Goal: Task Accomplishment & Management: Complete application form

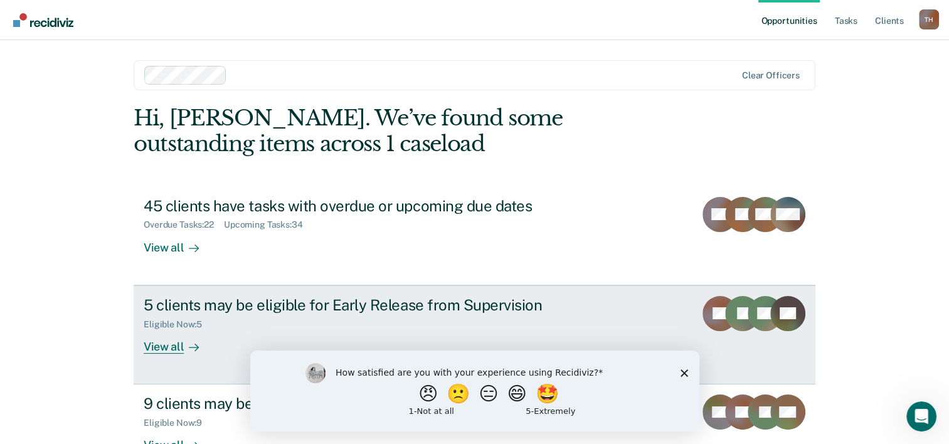
click at [165, 347] on div "View all" at bounding box center [179, 341] width 70 height 24
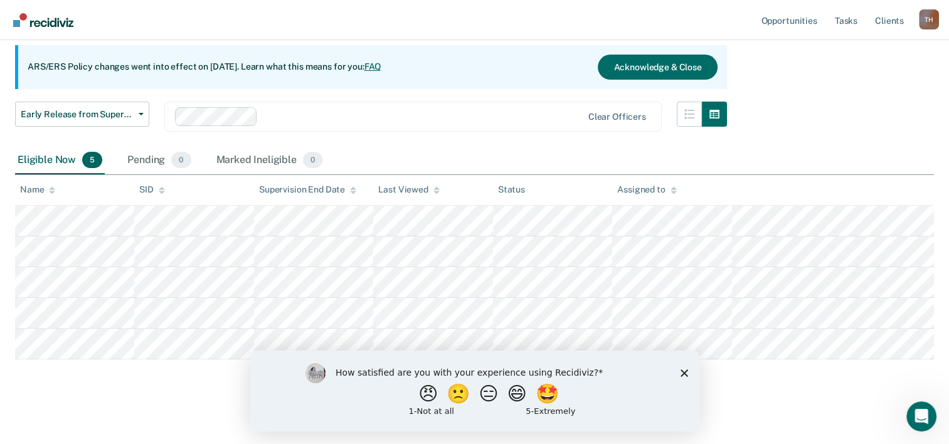
scroll to position [115, 0]
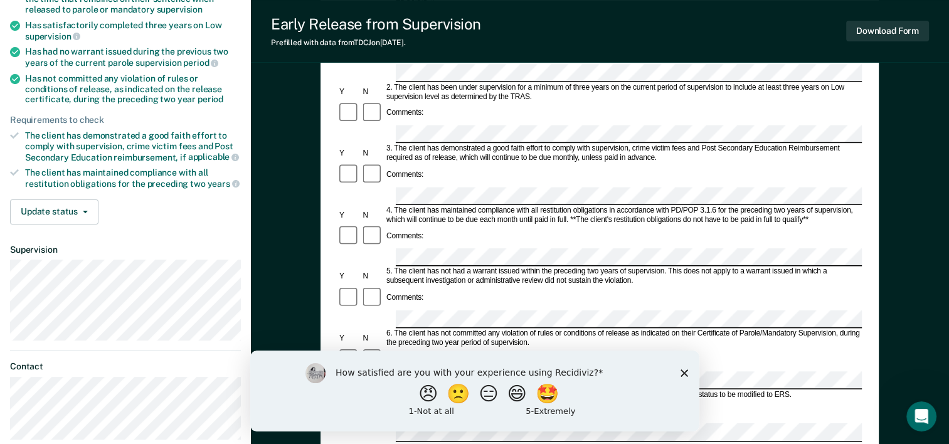
scroll to position [201, 0]
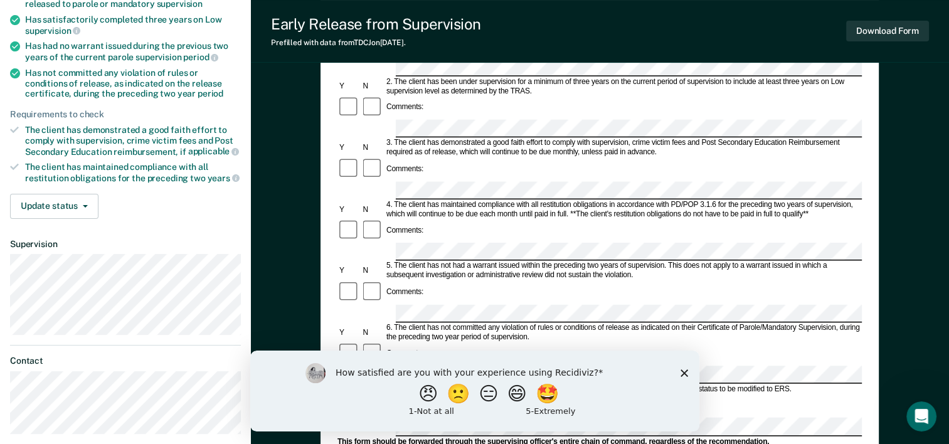
click at [685, 372] on icon "Close survey" at bounding box center [684, 373] width 8 height 8
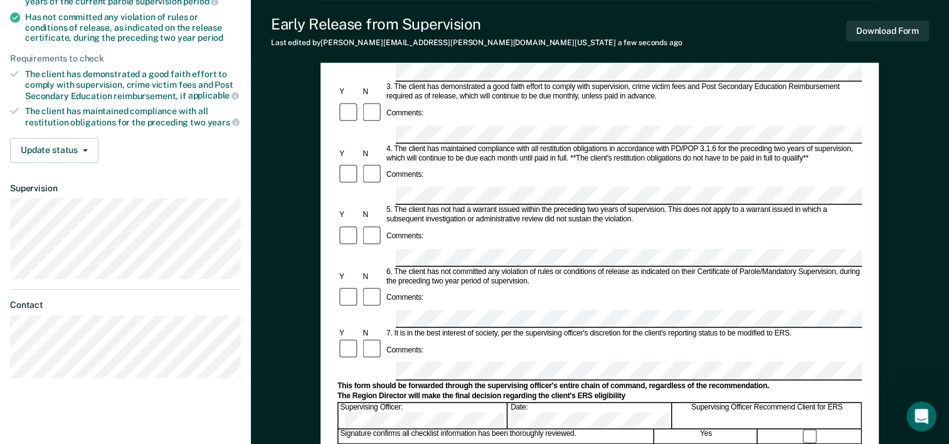
scroll to position [484, 0]
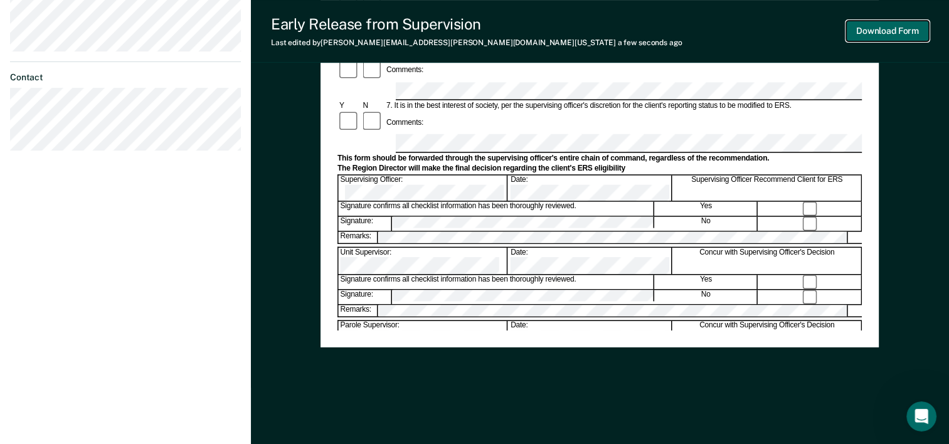
click at [899, 35] on button "Download Form" at bounding box center [887, 31] width 83 height 21
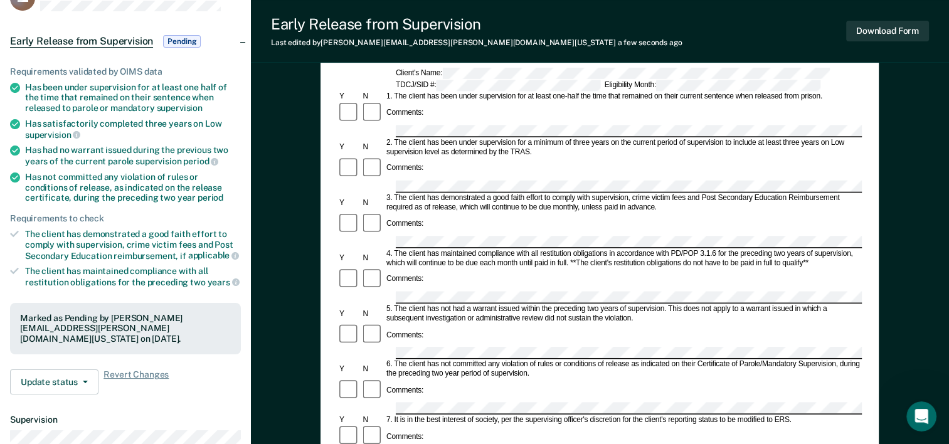
scroll to position [0, 0]
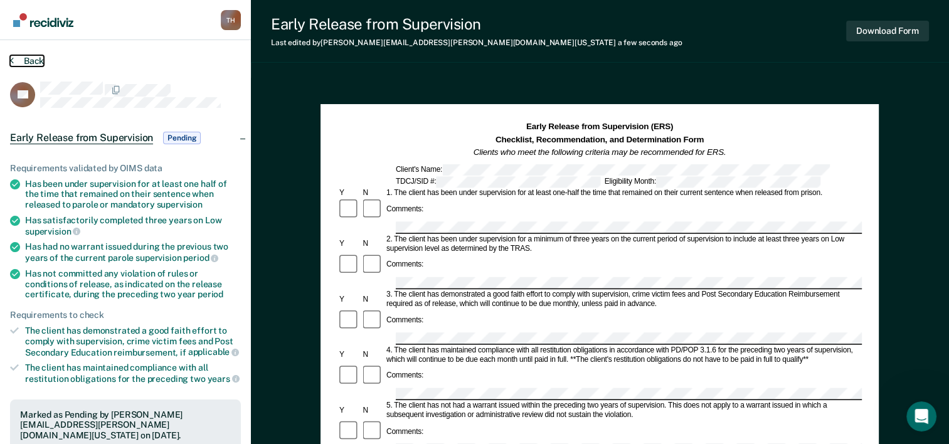
click at [34, 65] on button "Back" at bounding box center [27, 60] width 34 height 11
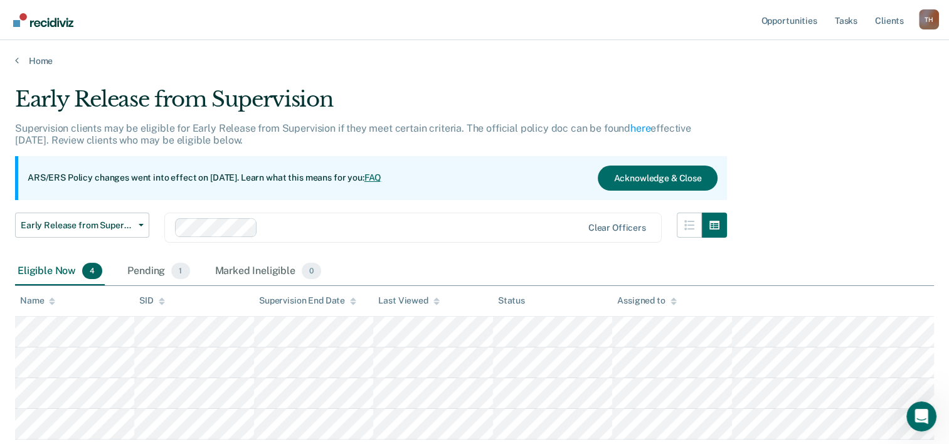
scroll to position [85, 0]
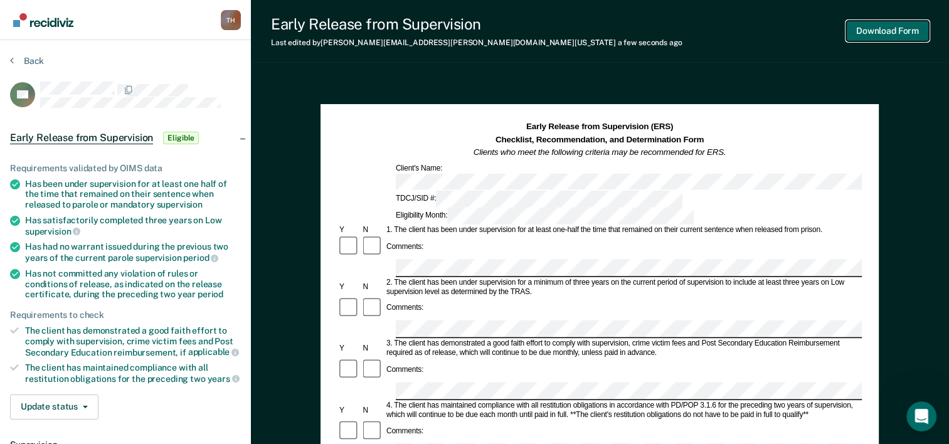
click at [896, 29] on button "Download Form" at bounding box center [887, 31] width 83 height 21
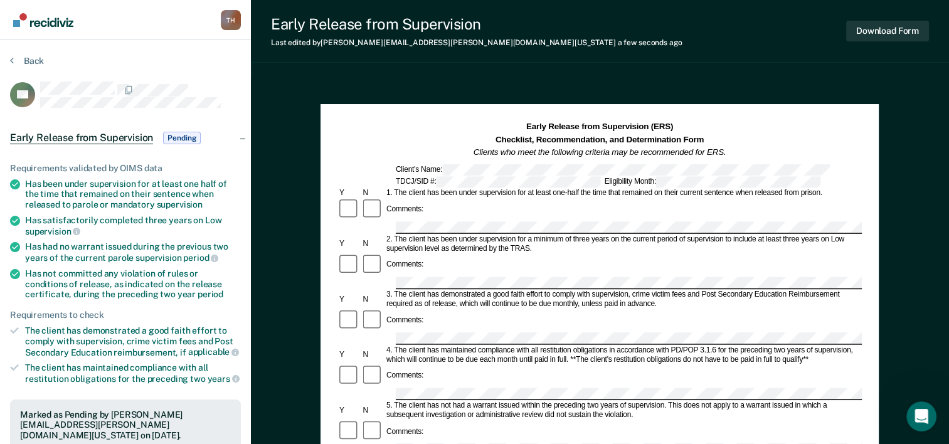
scroll to position [388, 0]
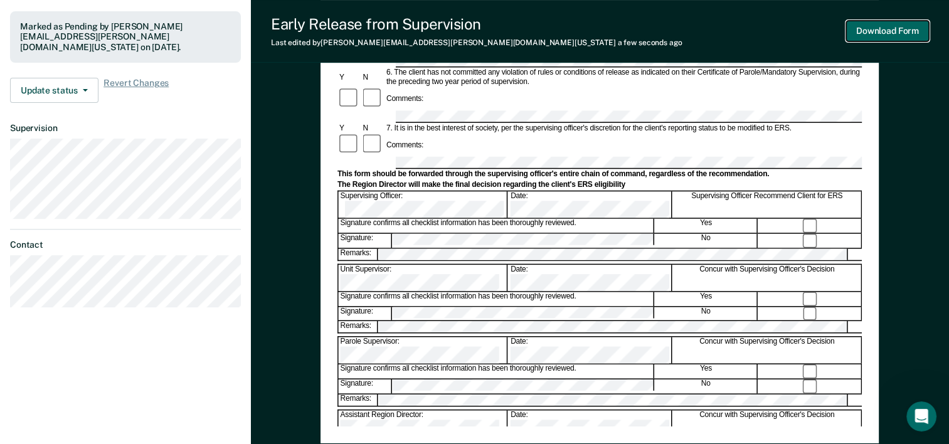
click at [885, 36] on button "Download Form" at bounding box center [887, 31] width 83 height 21
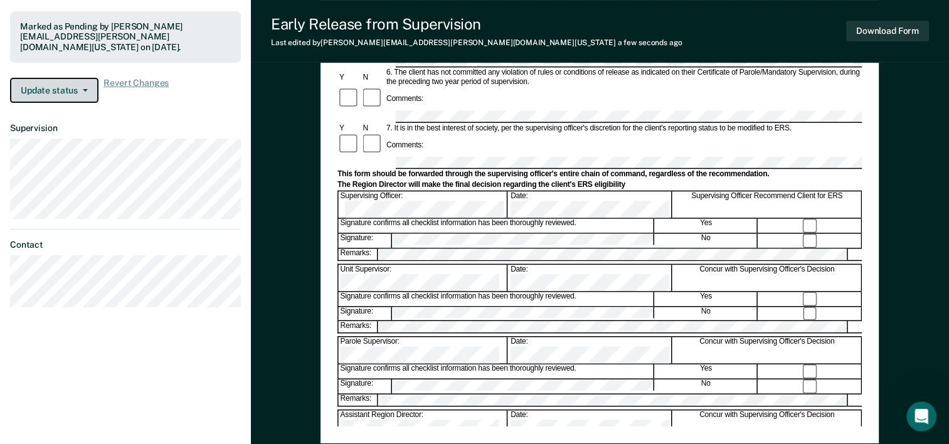
click at [81, 79] on button "Update status" at bounding box center [54, 90] width 88 height 25
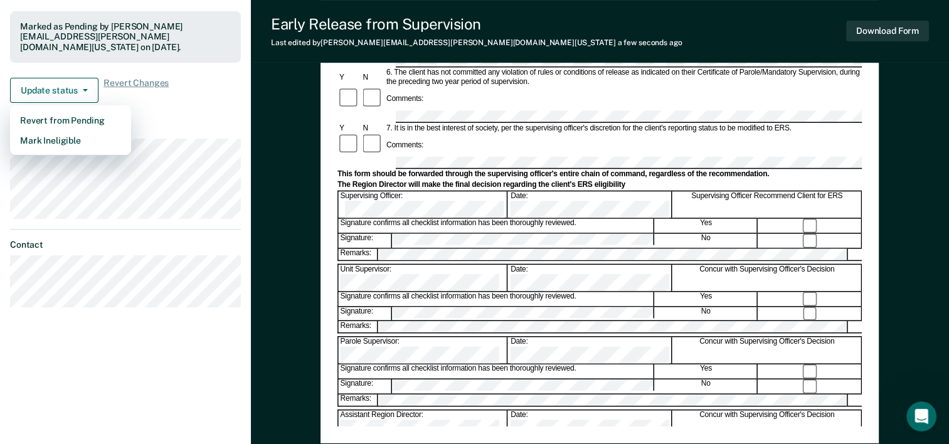
click at [208, 82] on div "Update status Revert from Pending Mark Ineligible Revert Changes" at bounding box center [125, 90] width 231 height 25
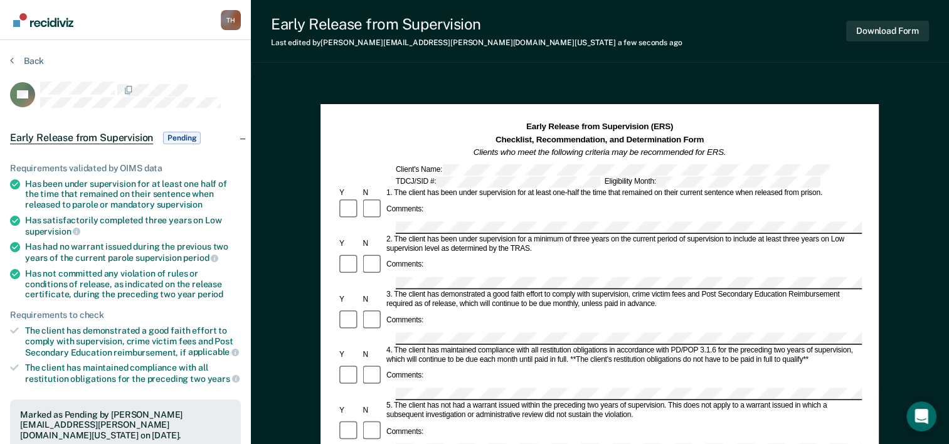
click at [181, 137] on span "Pending" at bounding box center [182, 138] width 38 height 13
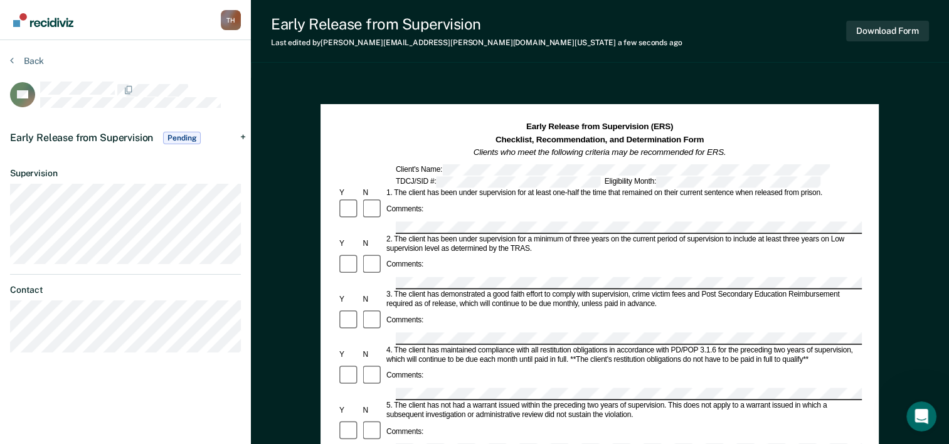
click at [181, 137] on span "Pending" at bounding box center [182, 138] width 38 height 13
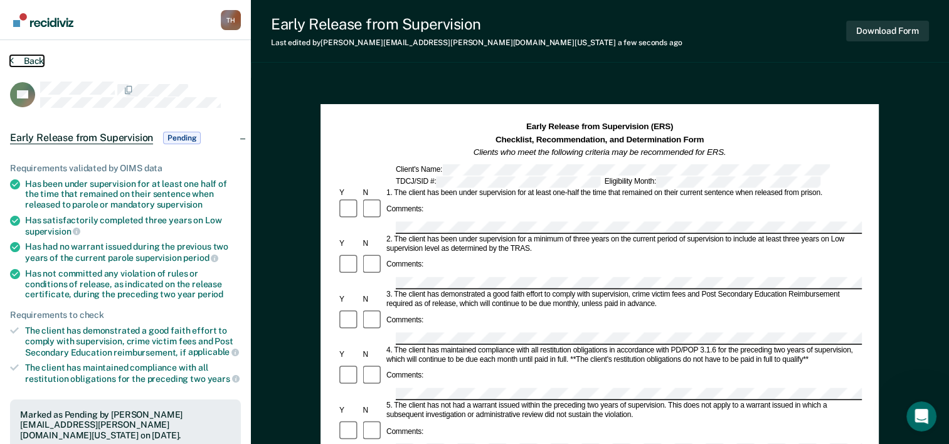
click at [28, 58] on button "Back" at bounding box center [27, 60] width 34 height 11
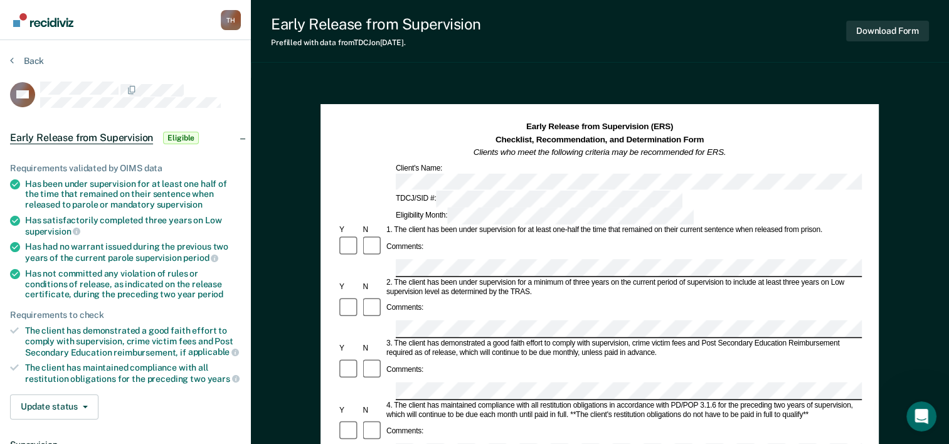
click at [248, 403] on div "Requirements validated by OIMS data Has been under supervision for at least one…" at bounding box center [125, 286] width 251 height 287
click at [161, 262] on ul "Requirements validated by OIMS data Has been under supervision for at least one…" at bounding box center [125, 273] width 231 height 221
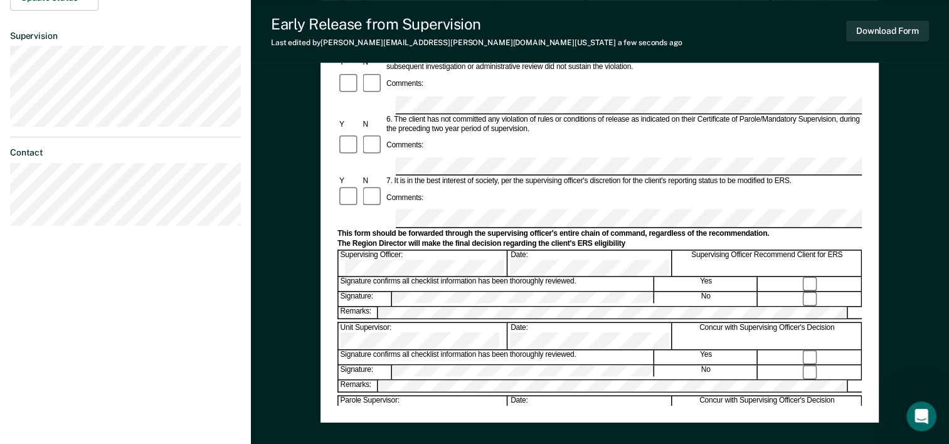
scroll to position [427, 0]
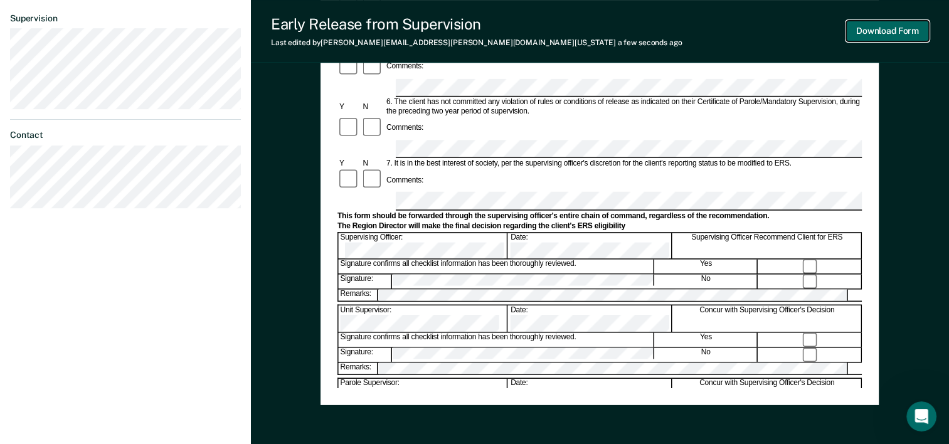
click at [905, 31] on button "Download Form" at bounding box center [887, 31] width 83 height 21
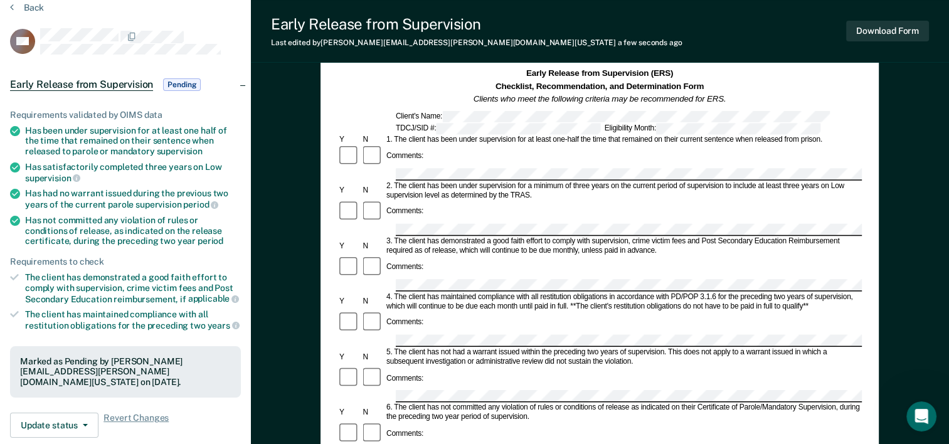
scroll to position [0, 0]
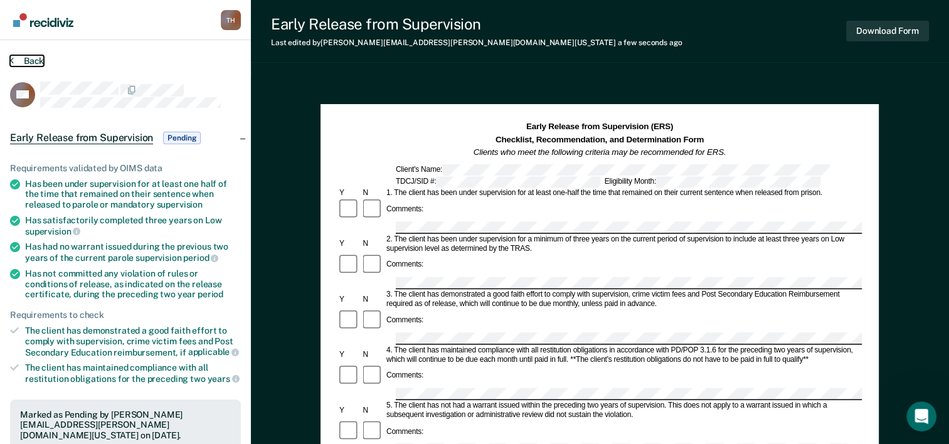
click at [33, 56] on button "Back" at bounding box center [27, 60] width 34 height 11
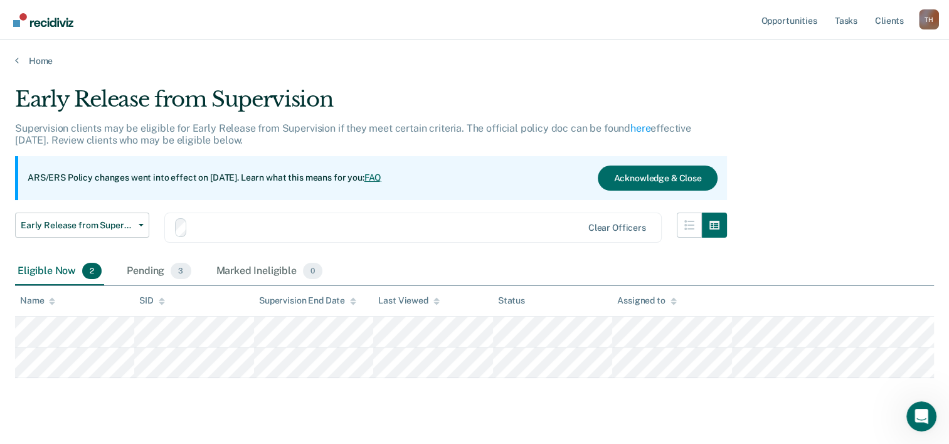
scroll to position [23, 0]
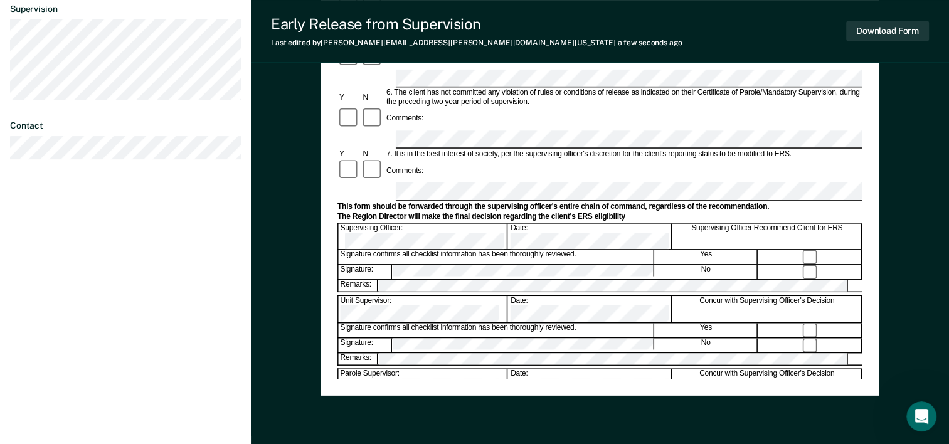
scroll to position [48, 0]
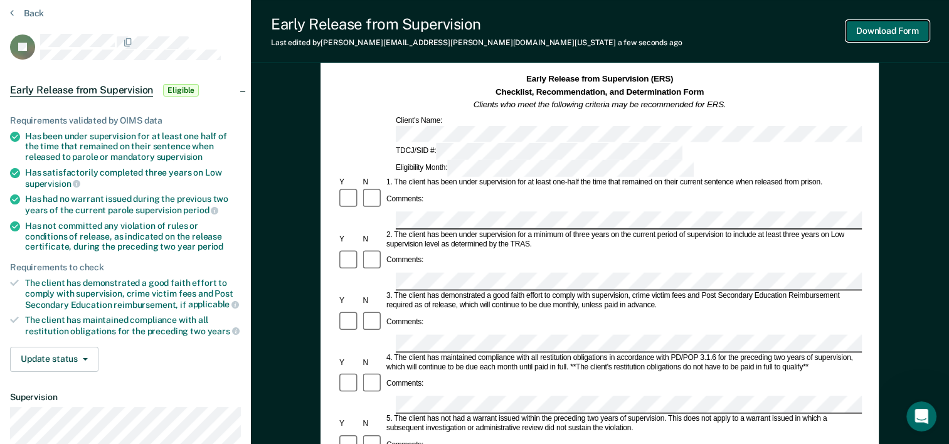
click at [881, 34] on button "Download Form" at bounding box center [887, 31] width 83 height 21
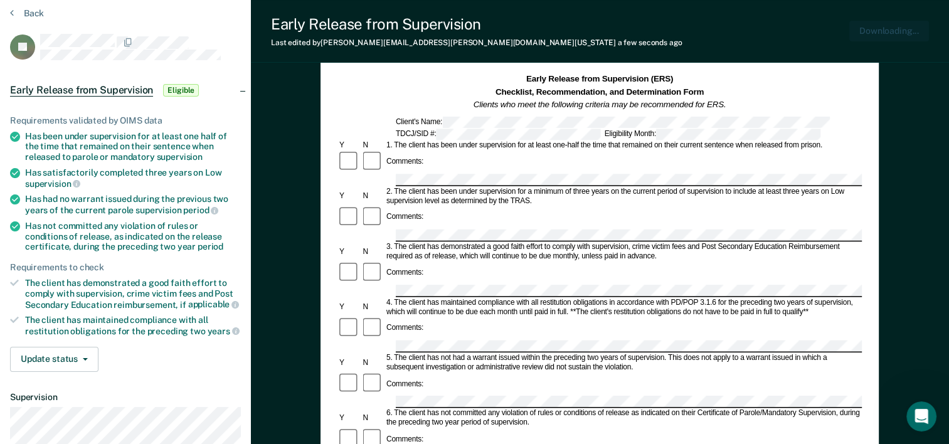
scroll to position [0, 0]
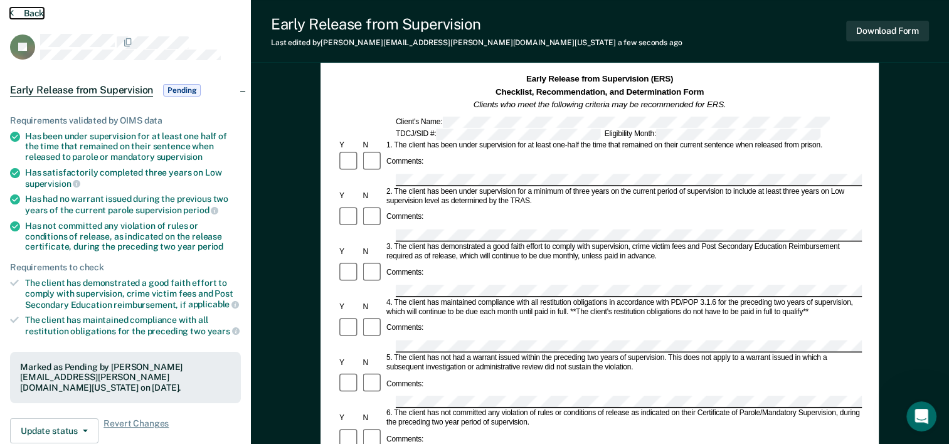
click at [28, 14] on button "Back" at bounding box center [27, 13] width 34 height 11
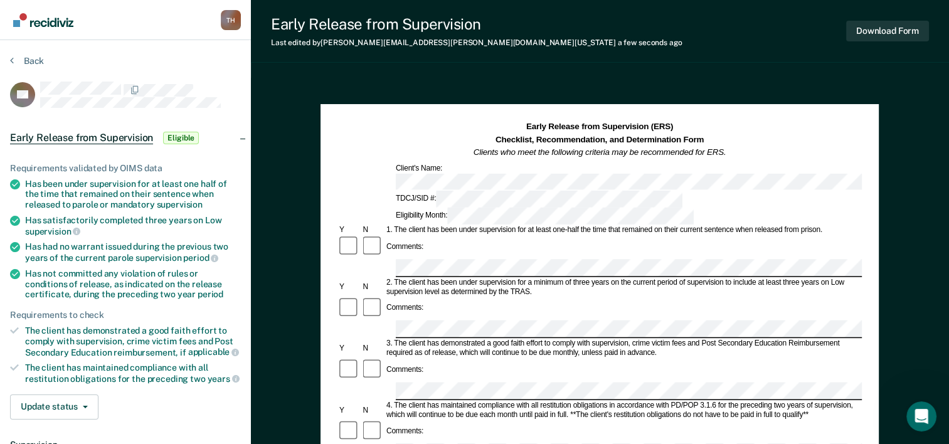
scroll to position [388, 0]
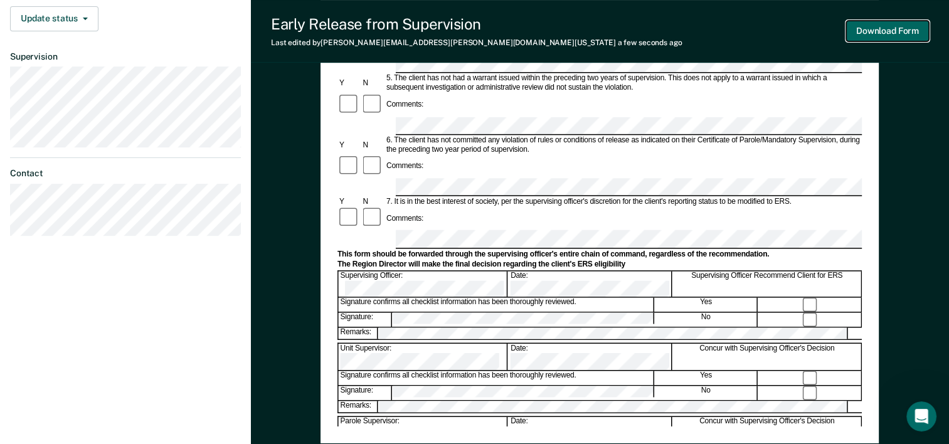
click at [896, 28] on button "Download Form" at bounding box center [887, 31] width 83 height 21
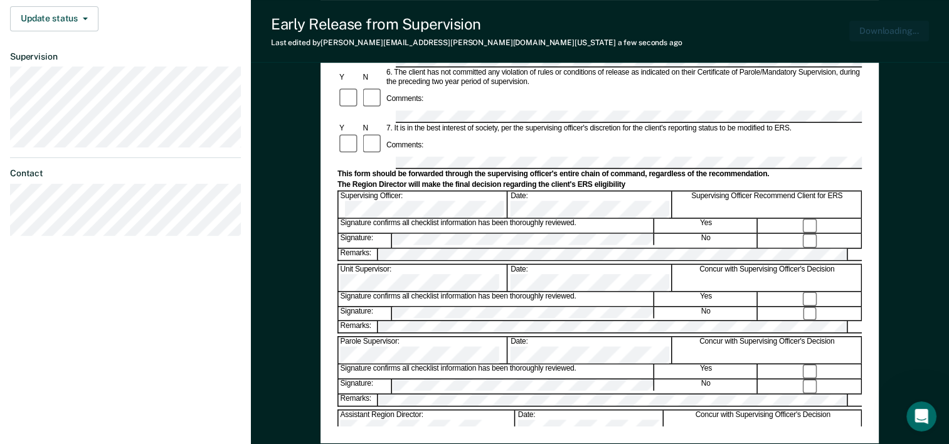
scroll to position [449, 0]
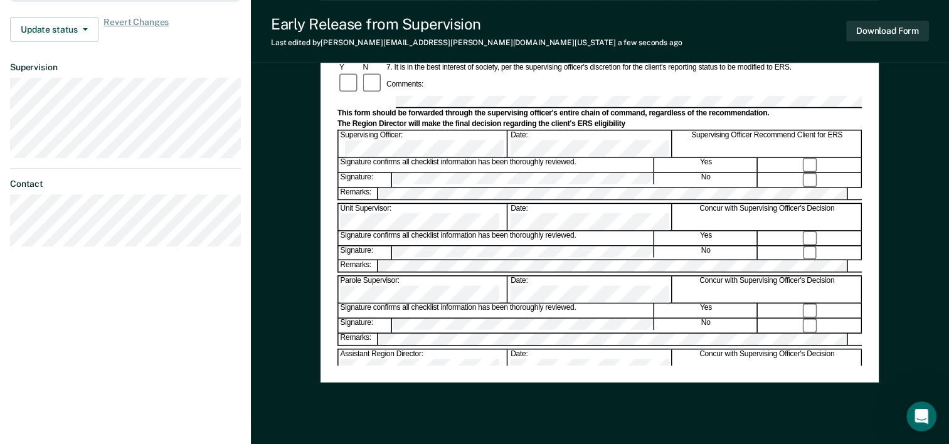
drag, startPoint x: 246, startPoint y: 13, endPoint x: 138, endPoint y: 167, distance: 188.3
click at [138, 179] on dt "Contact" at bounding box center [125, 184] width 231 height 11
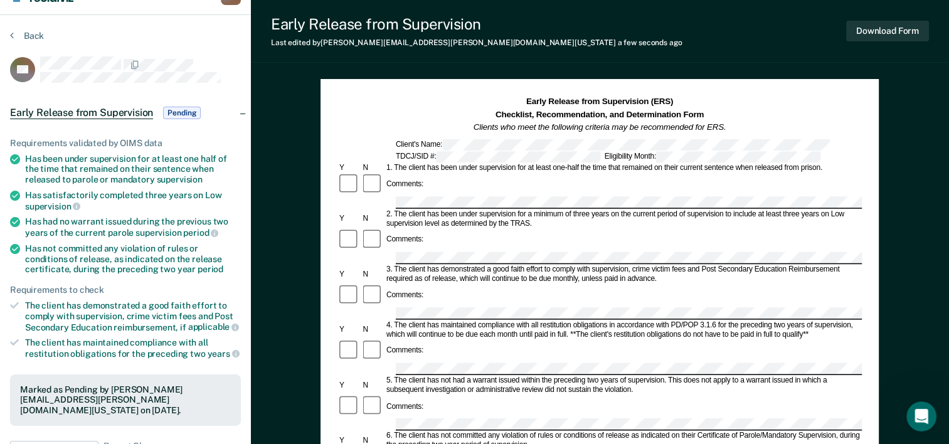
scroll to position [0, 0]
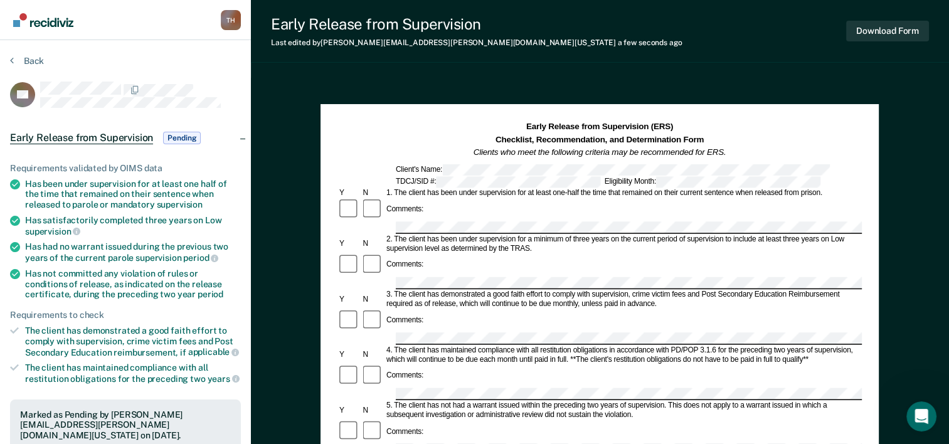
click at [29, 55] on section "Back BR Early Release from Supervision Pending Requirements validated by OIMS d…" at bounding box center [125, 380] width 251 height 681
click at [35, 61] on button "Back" at bounding box center [27, 60] width 34 height 11
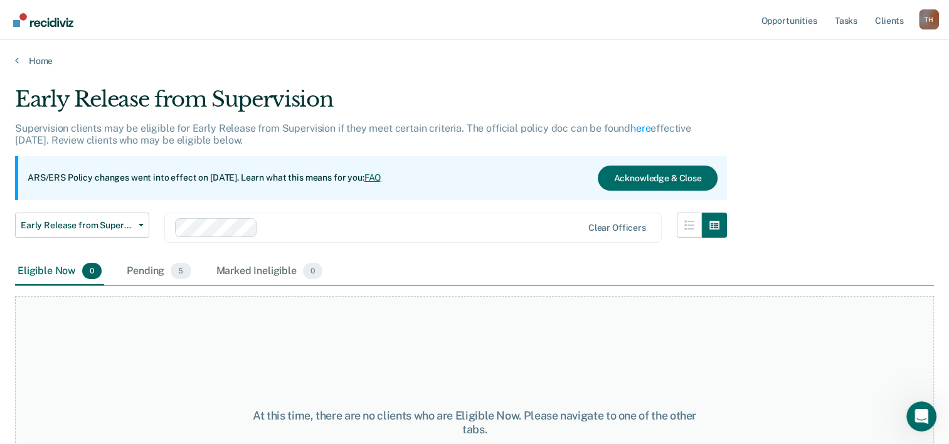
scroll to position [104, 0]
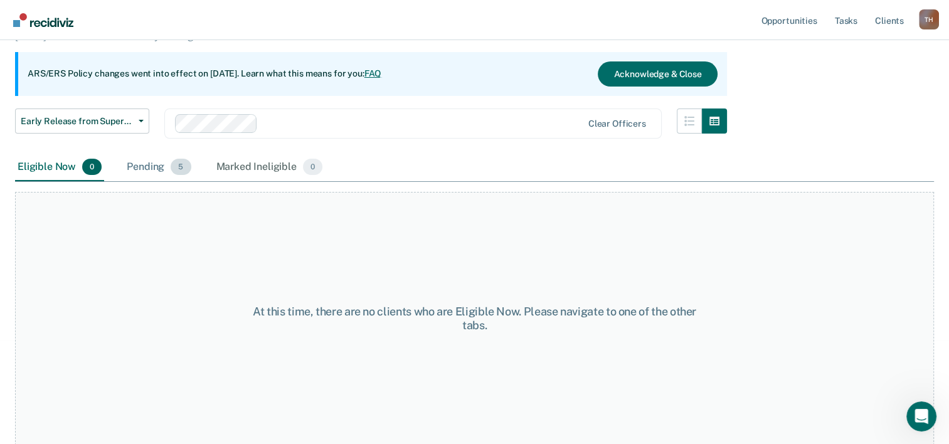
click at [129, 164] on div "Pending 5" at bounding box center [158, 168] width 69 height 28
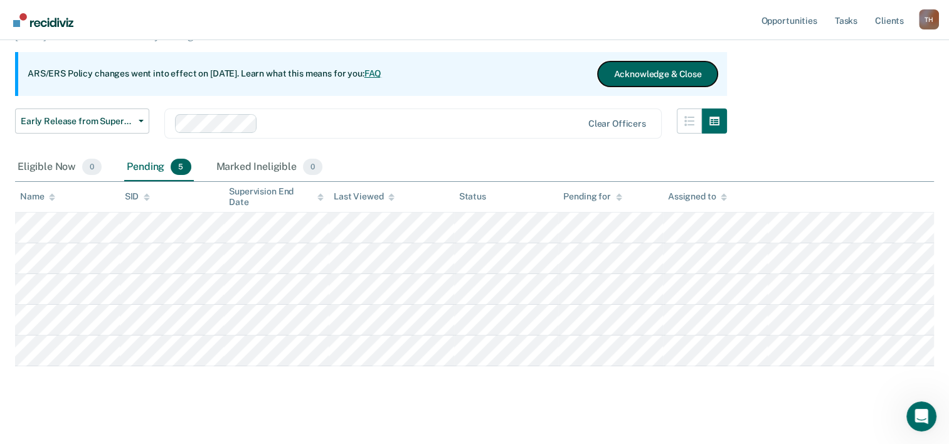
click at [700, 77] on button "Acknowledge & Close" at bounding box center [657, 73] width 119 height 25
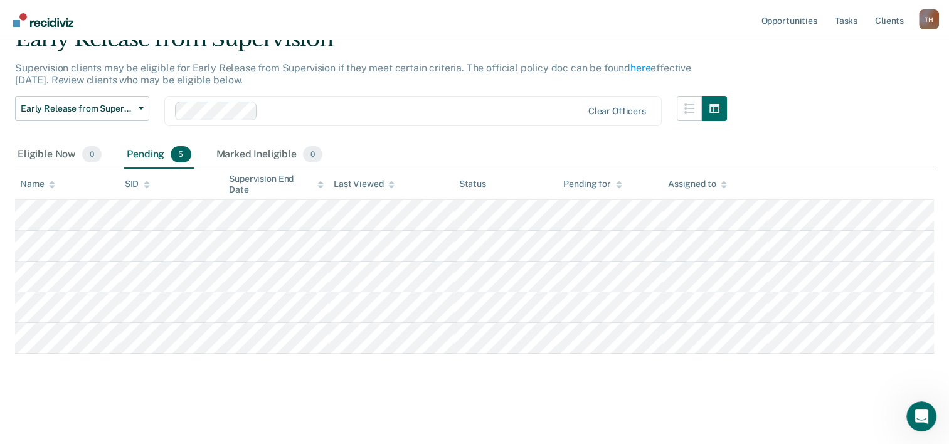
scroll to position [59, 0]
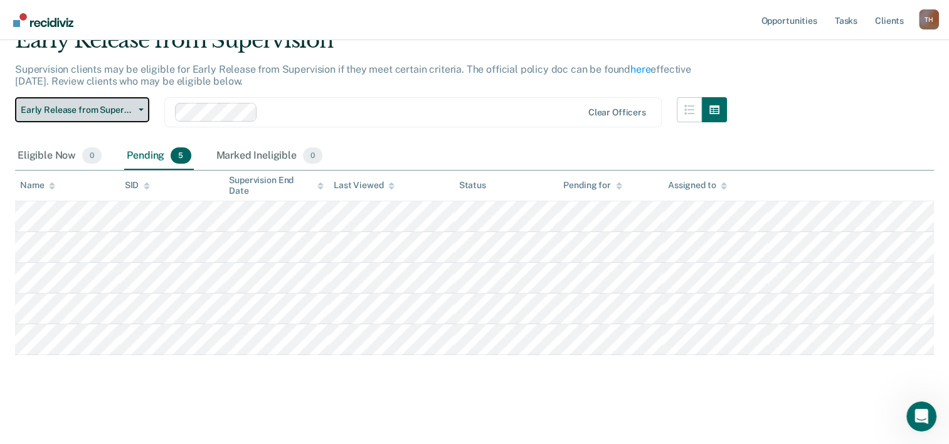
click at [133, 105] on span "Early Release from Supervision" at bounding box center [77, 110] width 113 height 11
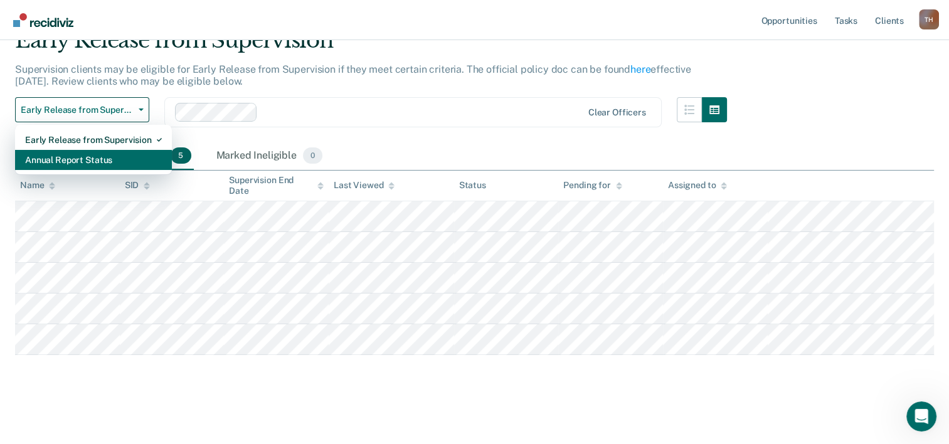
click at [97, 157] on div "Annual Report Status" at bounding box center [93, 160] width 137 height 20
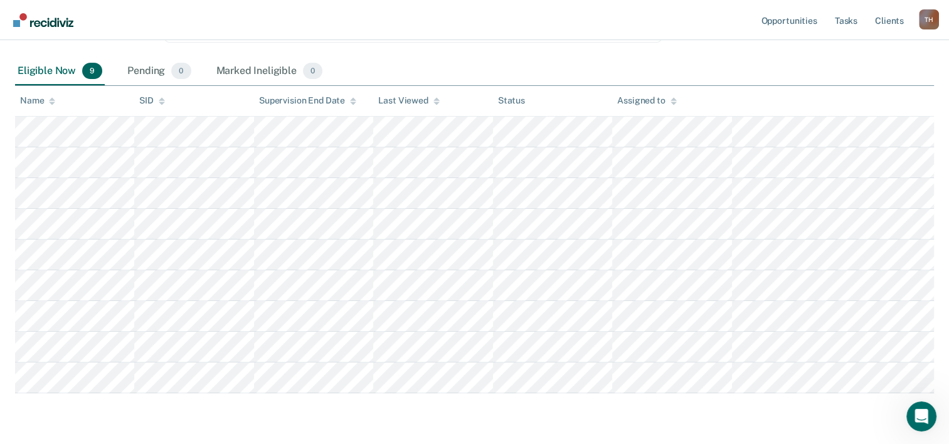
scroll to position [201, 0]
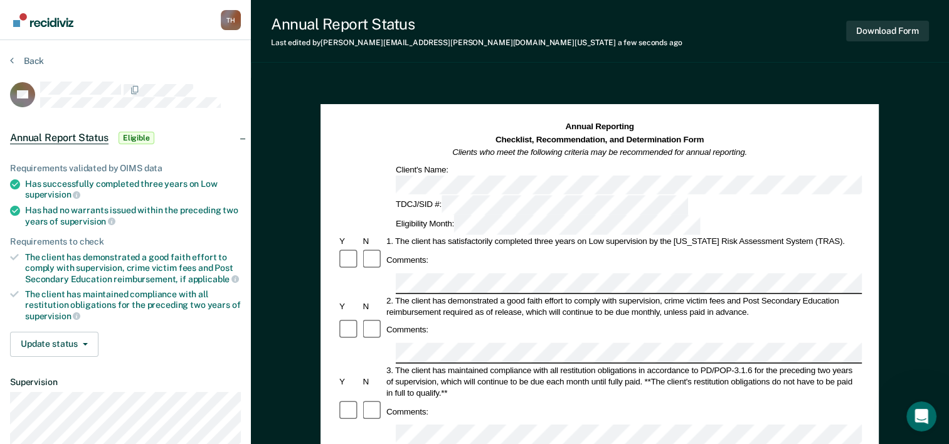
scroll to position [388, 0]
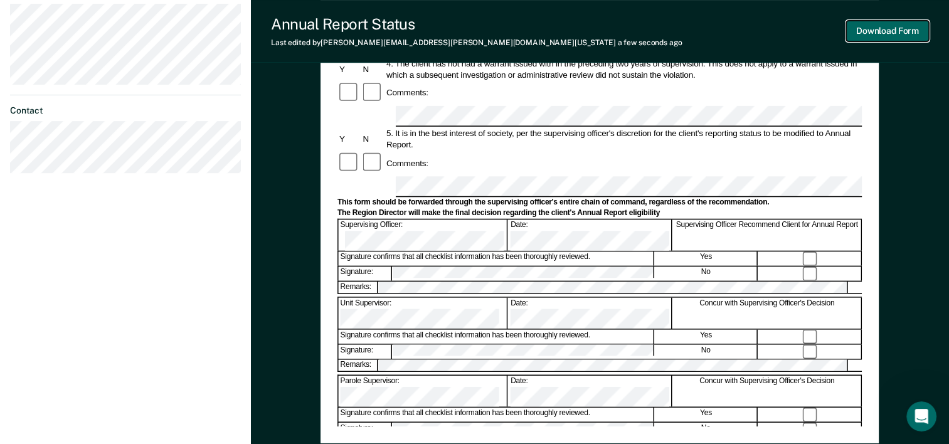
click at [887, 30] on button "Download Form" at bounding box center [887, 31] width 83 height 21
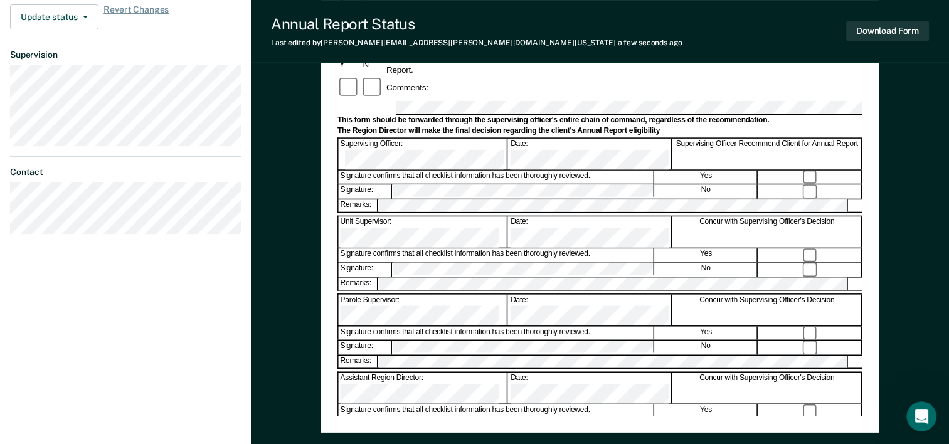
scroll to position [402, 0]
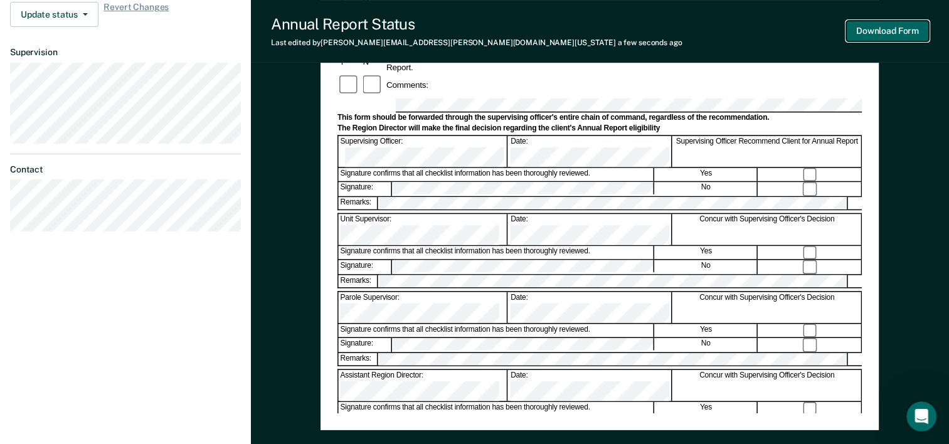
click at [914, 29] on button "Download Form" at bounding box center [887, 31] width 83 height 21
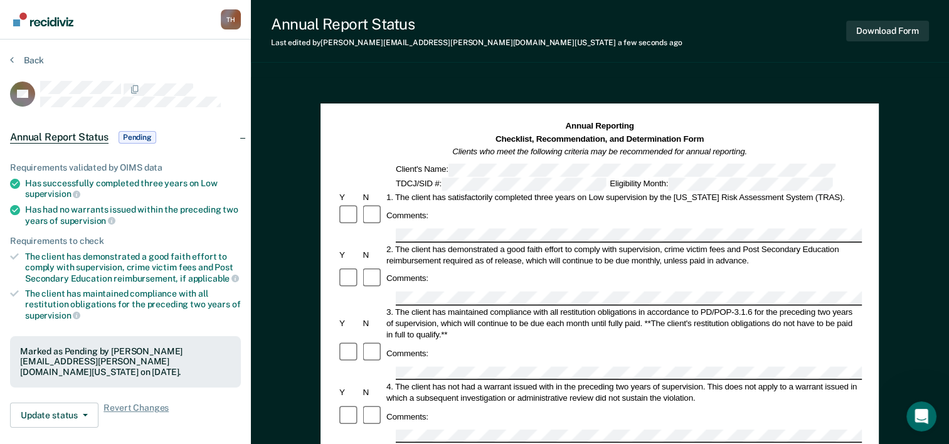
scroll to position [0, 0]
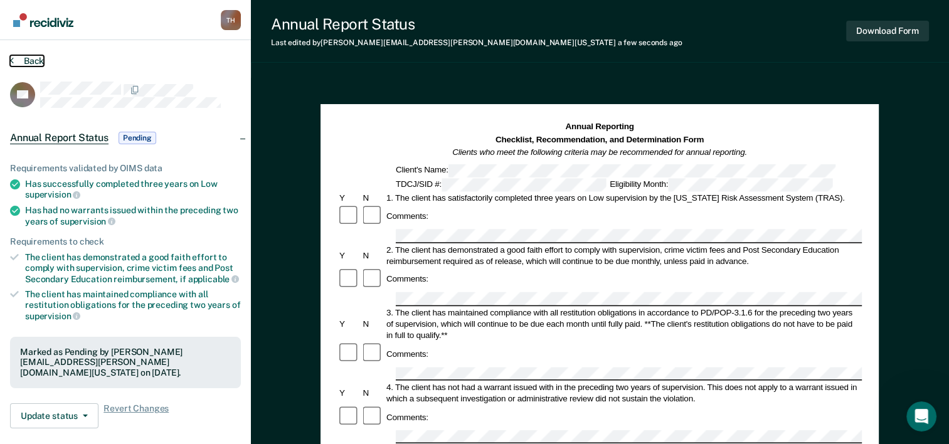
click at [35, 60] on button "Back" at bounding box center [27, 60] width 34 height 11
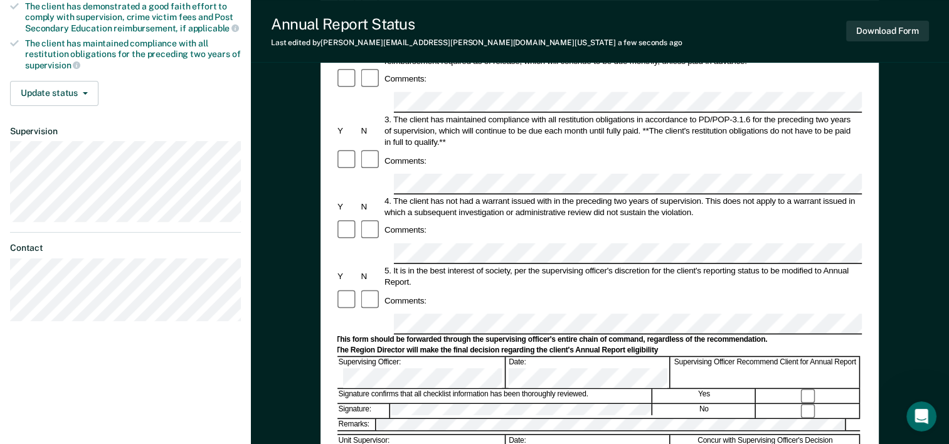
scroll to position [480, 0]
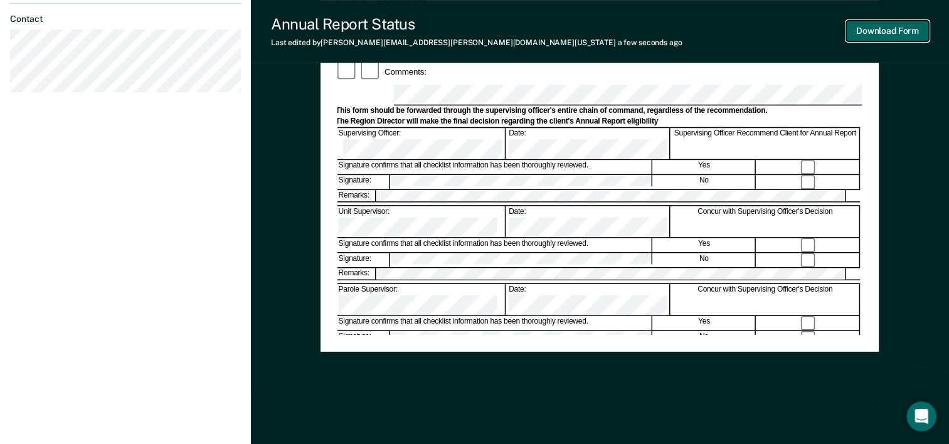
click at [906, 39] on button "Download Form" at bounding box center [887, 31] width 83 height 21
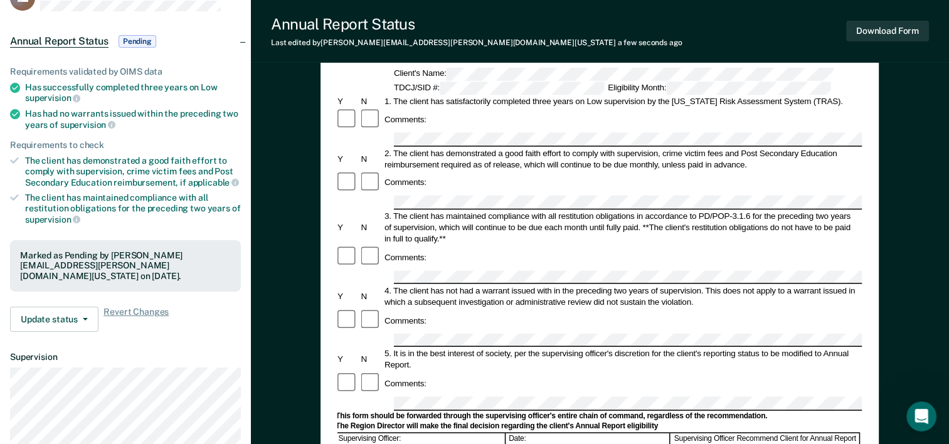
scroll to position [0, 0]
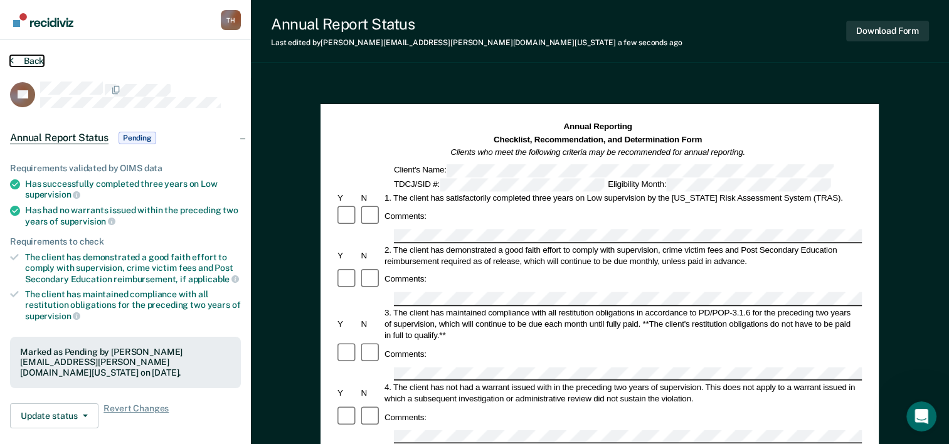
click at [38, 58] on button "Back" at bounding box center [27, 60] width 34 height 11
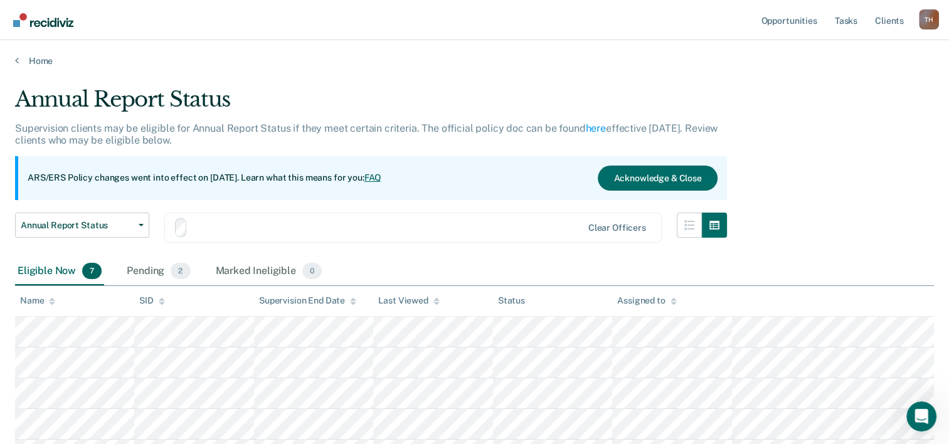
scroll to position [177, 0]
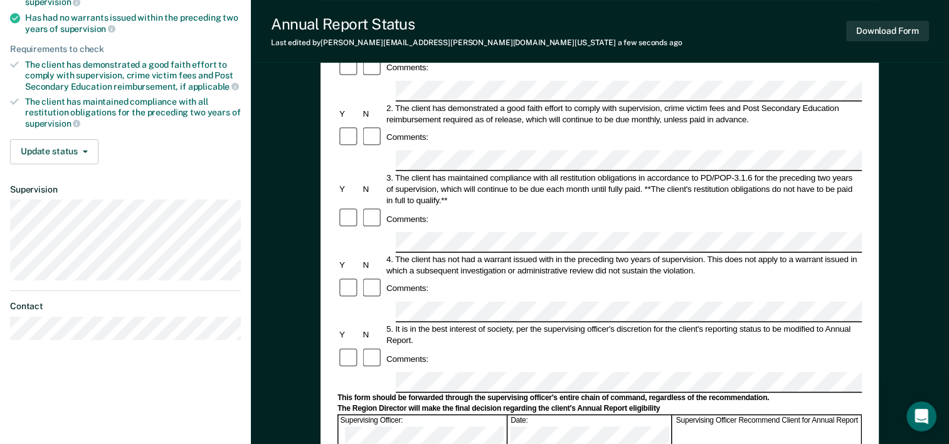
scroll to position [201, 0]
